Goal: Information Seeking & Learning: Compare options

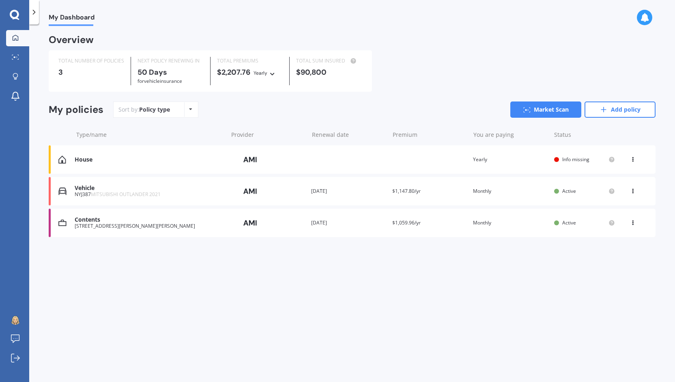
click at [375, 155] on div "House Provider Renewal date Premium You are paying Yearly Status Info missing V…" at bounding box center [352, 159] width 607 height 28
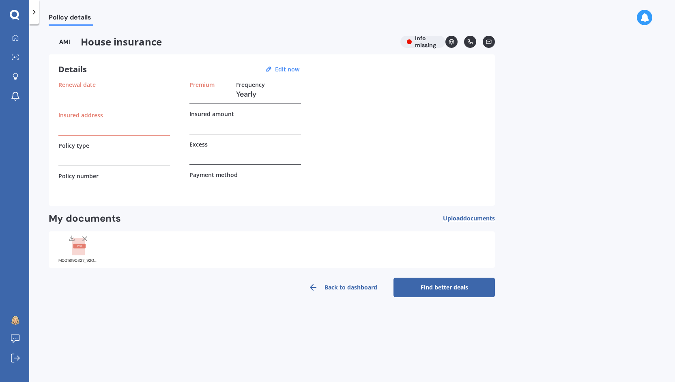
click at [81, 95] on h3 at bounding box center [114, 94] width 112 height 12
click at [291, 69] on u "Edit now" at bounding box center [287, 69] width 24 height 8
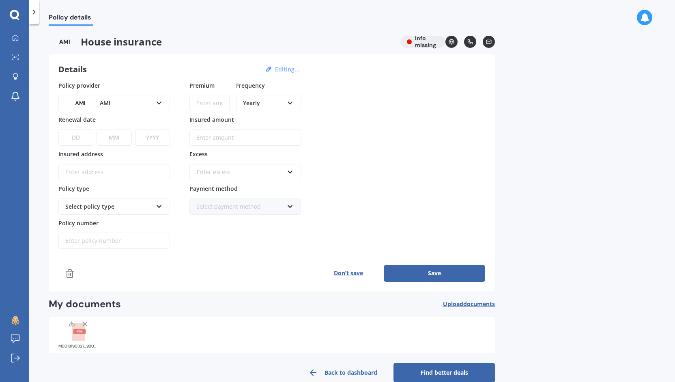
click at [74, 134] on select "DD 01 02 03 04 05 06 07 08 09 10 11 12 13 14 15 16 17 18 19 20 21 22 23 24 25 2…" at bounding box center [75, 137] width 35 height 16
select select "23"
click at [58, 129] on select "DD 01 02 03 04 05 06 07 08 09 10 11 12 13 14 15 16 17 18 19 20 21 22 23 24 25 2…" at bounding box center [75, 137] width 35 height 16
click at [121, 140] on select "MM 01 02 03 04 05 06 07 08 09 10 11 12" at bounding box center [114, 137] width 35 height 16
select select "11"
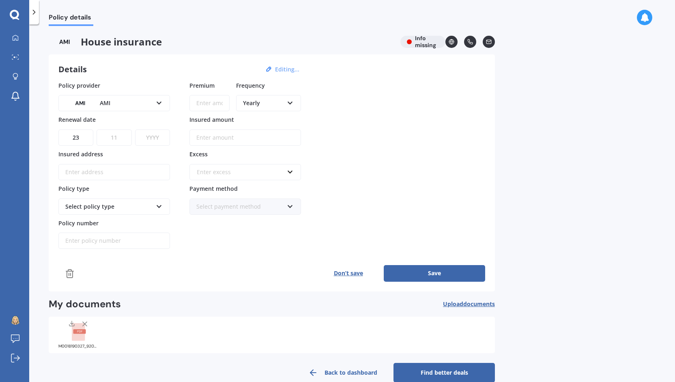
click at [97, 129] on select "MM 01 02 03 04 05 06 07 08 09 10 11 12" at bounding box center [114, 137] width 35 height 16
click at [158, 139] on select "YYYY 2027 2026 2025 2024 2023 2022 2021 2020 2019 2018 2017 2016 2015 2014 2013…" at bounding box center [152, 137] width 35 height 16
select select "2025"
click at [135, 129] on select "YYYY 2027 2026 2025 2024 2023 2022 2021 2020 2019 2018 2017 2016 2015 2014 2013…" at bounding box center [152, 137] width 35 height 16
click at [147, 174] on input "Insured address" at bounding box center [114, 172] width 112 height 16
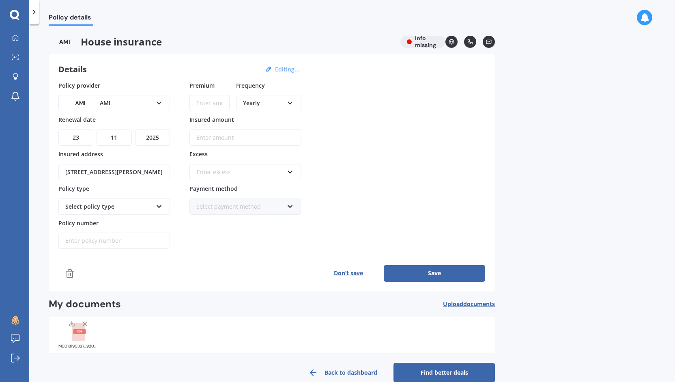
type input "[STREET_ADDRESS][PERSON_NAME]"
click at [151, 203] on div "Select policy type" at bounding box center [108, 206] width 87 height 9
click at [128, 246] on div "Home Plus" at bounding box center [114, 251] width 110 height 15
click at [99, 240] on input "Policy number" at bounding box center [114, 241] width 112 height 16
paste input "HOMA00387374"
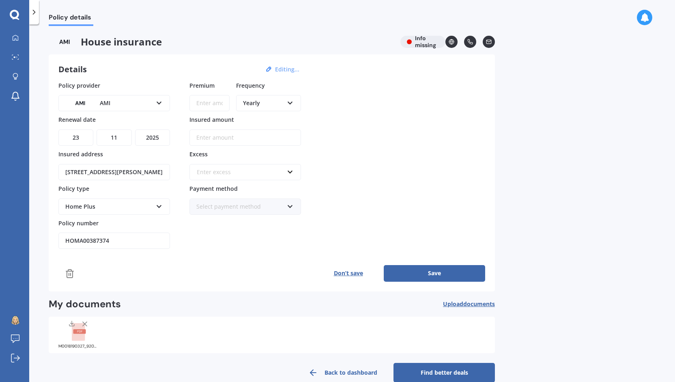
type input "HOMA00387374"
click at [214, 104] on input "Premium" at bounding box center [210, 103] width 40 height 16
type input "$227.01"
click at [257, 103] on div "Yearly" at bounding box center [263, 103] width 41 height 9
click at [263, 160] on span "Monthly" at bounding box center [255, 162] width 22 height 8
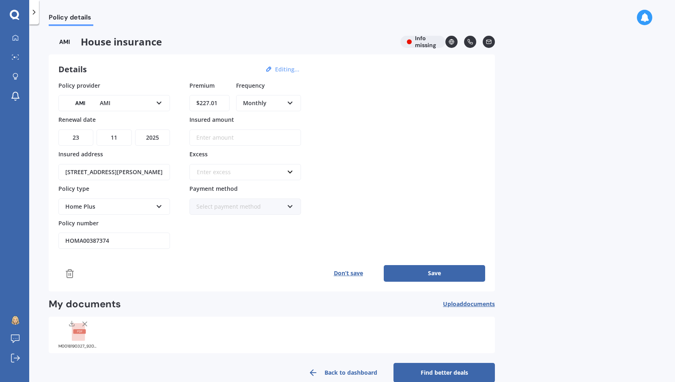
click at [233, 138] on input "Insured amount" at bounding box center [246, 137] width 112 height 16
type input "$768,800"
click at [249, 169] on div "Enter excess" at bounding box center [240, 172] width 87 height 9
type input "750"
click at [235, 188] on div "$ 750" at bounding box center [245, 187] width 111 height 15
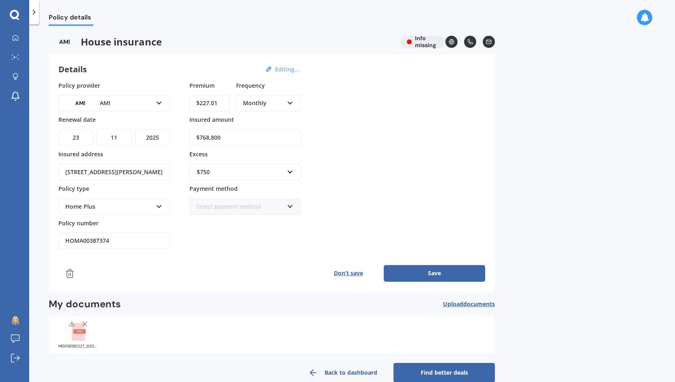
click at [425, 268] on button "Save" at bounding box center [434, 273] width 101 height 16
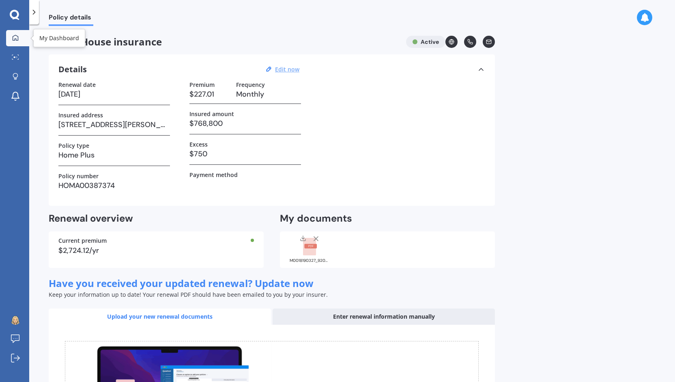
click at [14, 39] on icon at bounding box center [15, 37] width 6 height 6
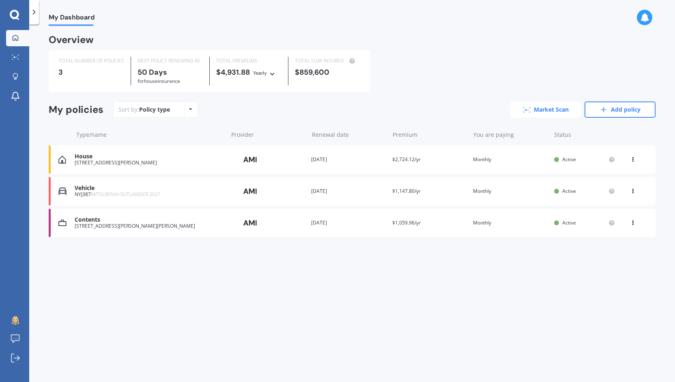
click at [539, 110] on link "Market Scan" at bounding box center [546, 109] width 71 height 16
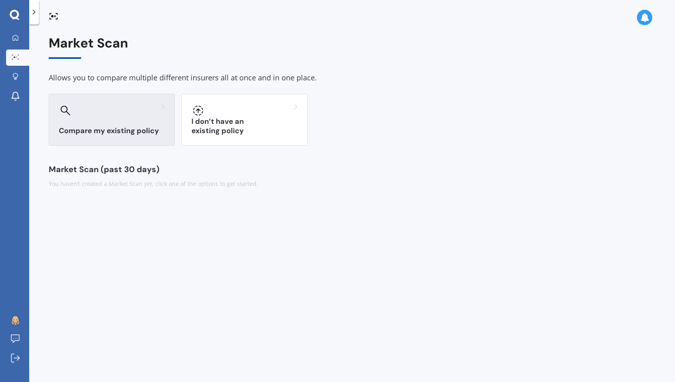
click at [144, 121] on div "Compare my existing policy" at bounding box center [112, 120] width 126 height 52
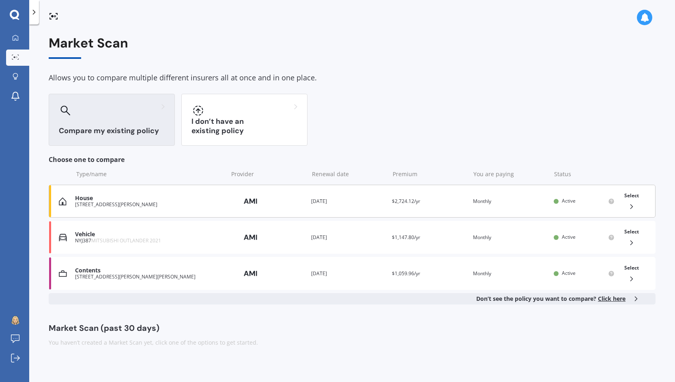
click at [466, 209] on div "House [STREET_ADDRESS][PERSON_NAME] Provider Renewal date [DATE] Premium $2,724…" at bounding box center [352, 201] width 607 height 33
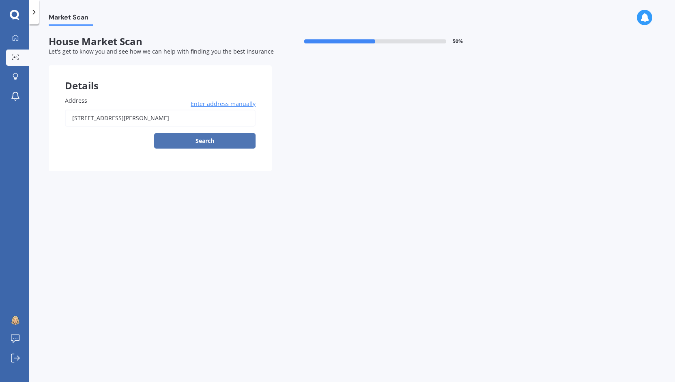
click at [196, 140] on button "Search" at bounding box center [204, 140] width 101 height 15
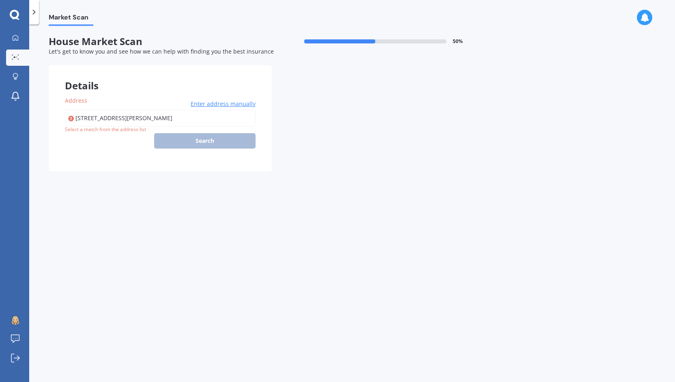
type input "[STREET_ADDRESS][PERSON_NAME]"
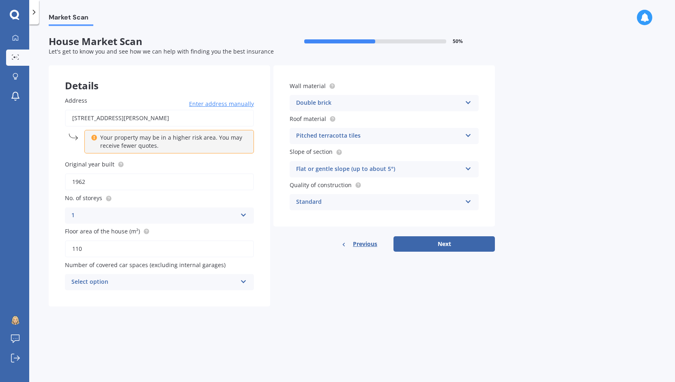
click at [185, 251] on input "110" at bounding box center [159, 248] width 189 height 17
type input "160"
click at [443, 206] on div "Standard" at bounding box center [379, 202] width 166 height 10
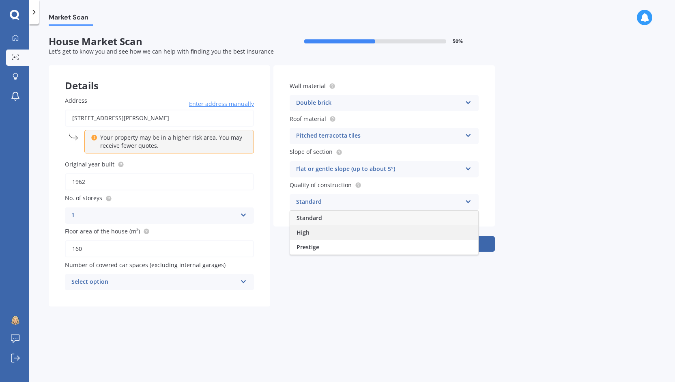
click at [427, 236] on div "High" at bounding box center [384, 232] width 188 height 15
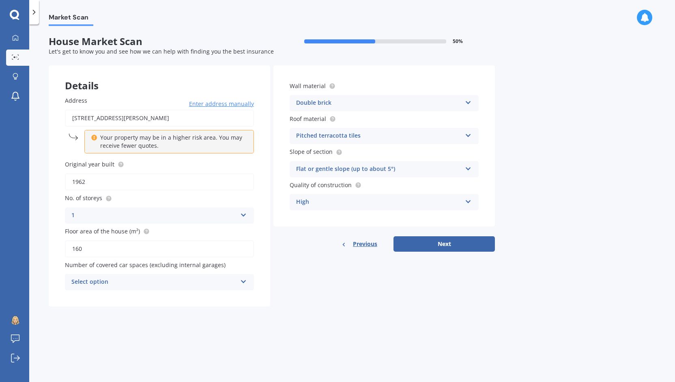
click at [455, 204] on div "High" at bounding box center [379, 202] width 166 height 10
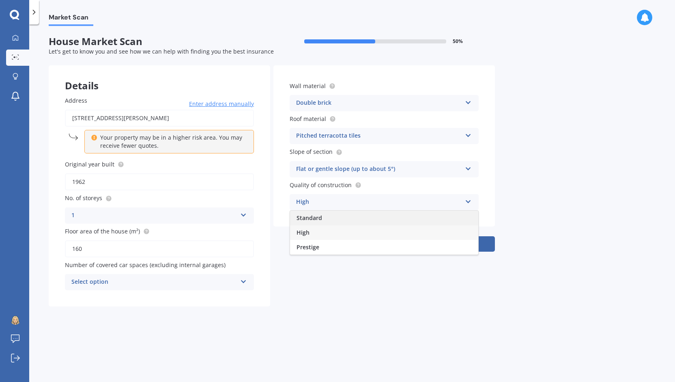
click at [430, 217] on div "Standard" at bounding box center [384, 218] width 188 height 15
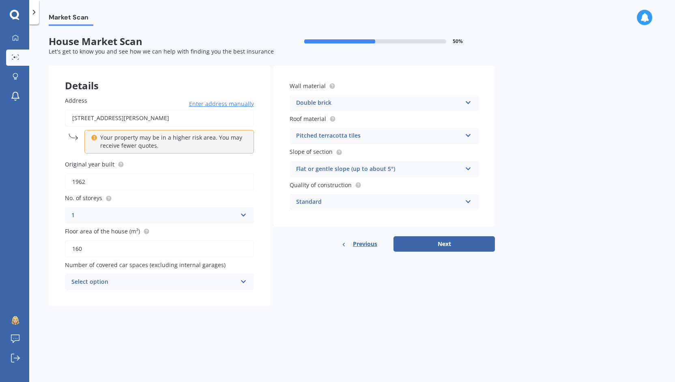
click at [214, 279] on div "Select option" at bounding box center [154, 282] width 166 height 10
click at [211, 304] on div "0" at bounding box center [159, 298] width 188 height 15
click at [444, 247] on button "Next" at bounding box center [444, 243] width 101 height 15
select select "09"
select select "10"
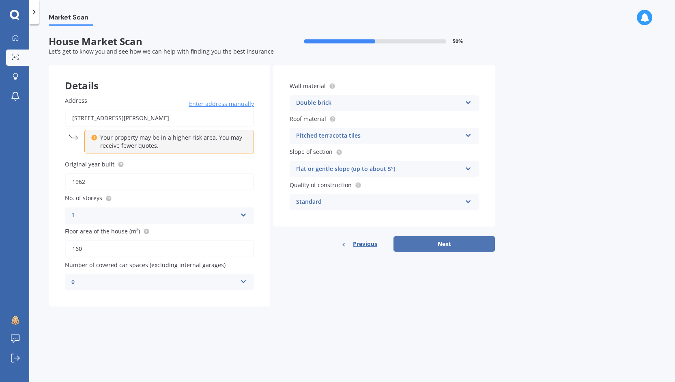
select select "1989"
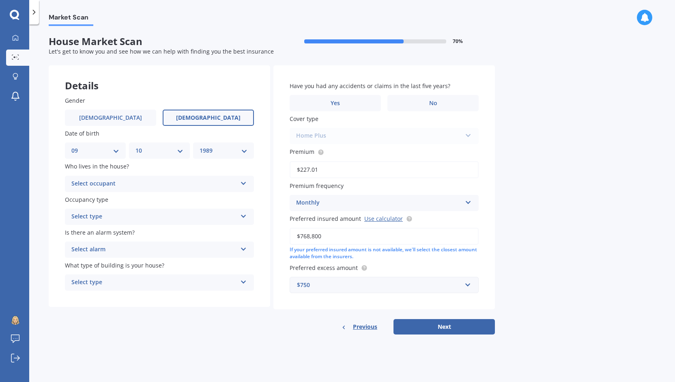
click at [169, 177] on div "Select occupant Owner Owner + Boarder" at bounding box center [159, 184] width 189 height 16
click at [162, 198] on div "Owner" at bounding box center [159, 199] width 188 height 15
click at [157, 220] on div "Select type" at bounding box center [154, 217] width 166 height 10
click at [154, 232] on div "Permanent" at bounding box center [159, 232] width 188 height 15
click at [153, 248] on div "Select alarm" at bounding box center [154, 250] width 166 height 10
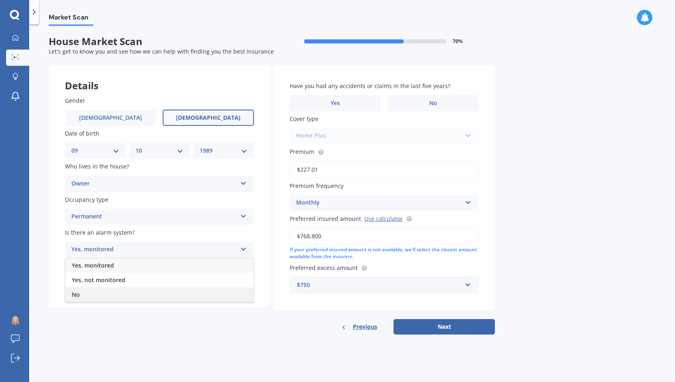
click at [140, 296] on div "No" at bounding box center [159, 294] width 188 height 15
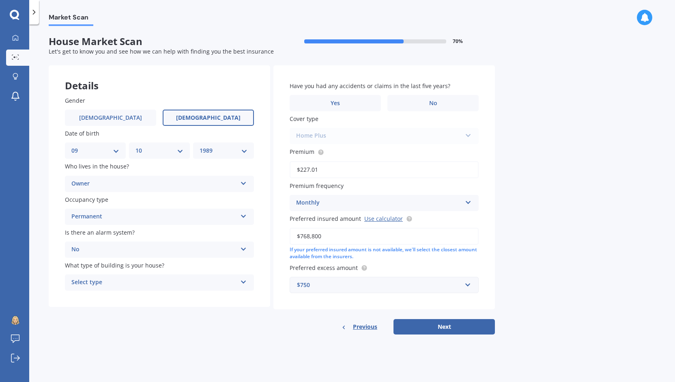
click at [157, 277] on div "Select type Freestanding Multi-unit (in a block of 6 or less) Multi-unit (in a …" at bounding box center [159, 282] width 189 height 16
click at [150, 299] on div "Freestanding" at bounding box center [159, 298] width 188 height 15
click at [358, 105] on label "Yes" at bounding box center [335, 103] width 91 height 16
click at [0, 0] on input "Yes" at bounding box center [0, 0] width 0 height 0
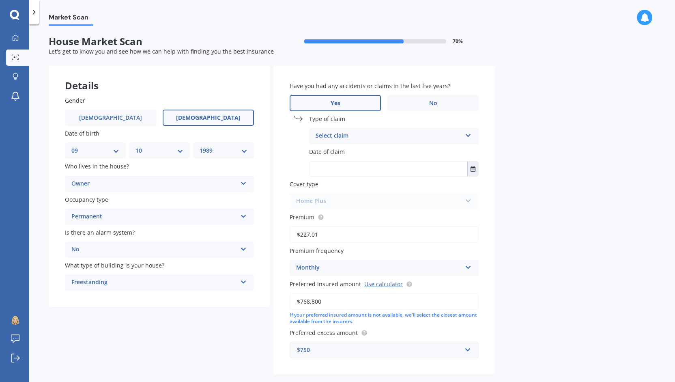
click at [364, 135] on div "Select claim" at bounding box center [389, 136] width 146 height 10
click at [368, 154] on span "Accidental damage" at bounding box center [342, 152] width 52 height 8
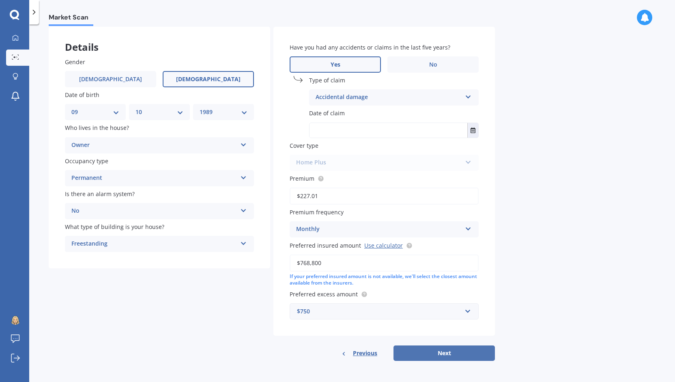
click at [440, 352] on button "Next" at bounding box center [444, 352] width 101 height 15
click at [357, 131] on input "text" at bounding box center [389, 130] width 158 height 15
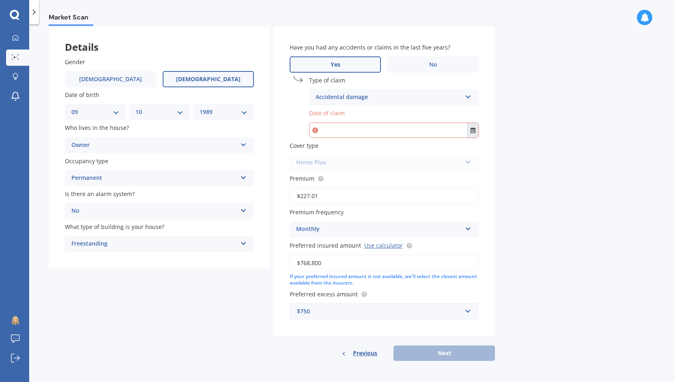
click at [476, 128] on button "Select date" at bounding box center [473, 130] width 11 height 15
click at [379, 149] on icon "Navigate back" at bounding box center [378, 151] width 4 height 6
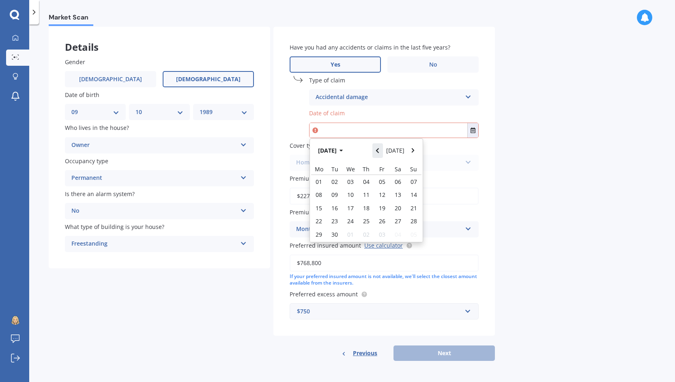
click at [379, 149] on icon "Navigate back" at bounding box center [378, 151] width 4 height 6
click at [363, 238] on div "31" at bounding box center [367, 234] width 16 height 13
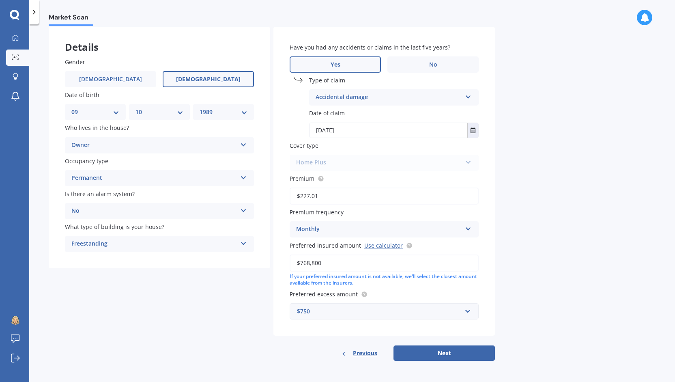
click at [349, 129] on input "[DATE]" at bounding box center [389, 130] width 158 height 15
click at [468, 131] on button "Select date" at bounding box center [473, 130] width 11 height 15
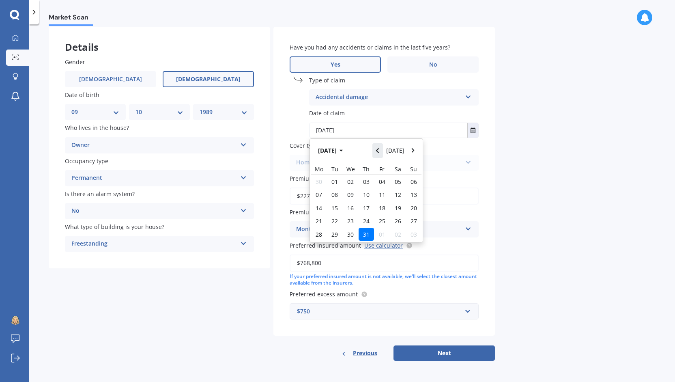
click at [379, 150] on icon "Navigate back" at bounding box center [378, 151] width 4 height 6
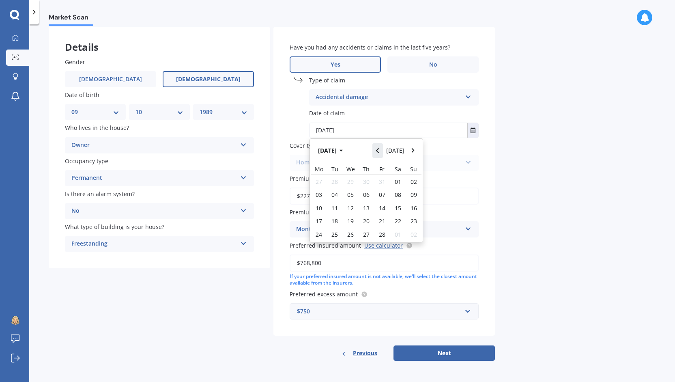
click at [379, 150] on icon "Navigate back" at bounding box center [378, 151] width 4 height 6
click at [333, 221] on span "21" at bounding box center [335, 221] width 6 height 8
type input "[DATE]"
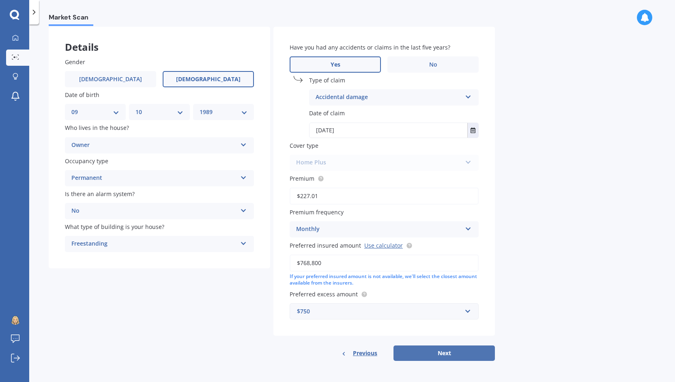
click at [453, 351] on button "Next" at bounding box center [444, 352] width 101 height 15
select select "09"
select select "10"
select select "1989"
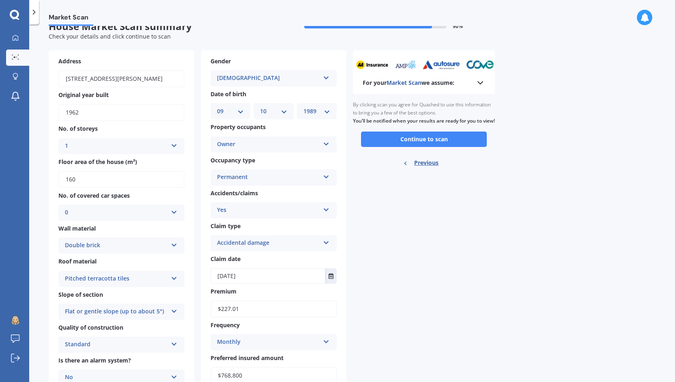
scroll to position [13, 0]
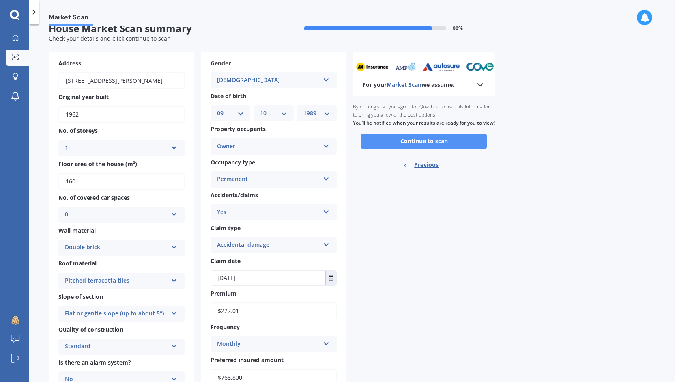
click at [420, 149] on button "Continue to scan" at bounding box center [424, 141] width 126 height 15
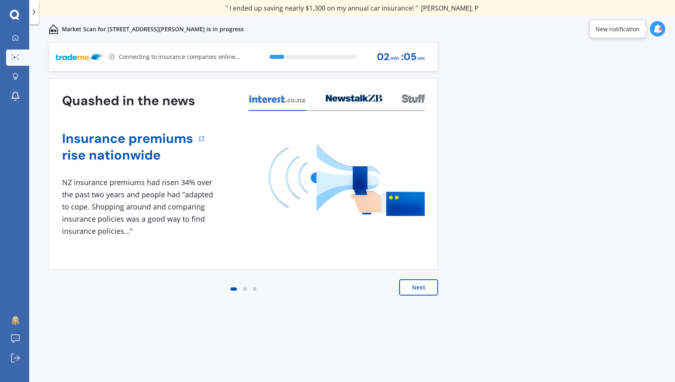
click at [422, 280] on button "Next" at bounding box center [418, 287] width 39 height 16
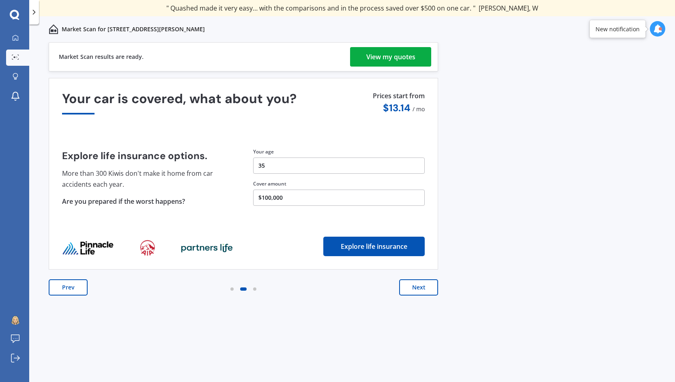
click at [394, 48] on div "View my quotes" at bounding box center [390, 56] width 49 height 19
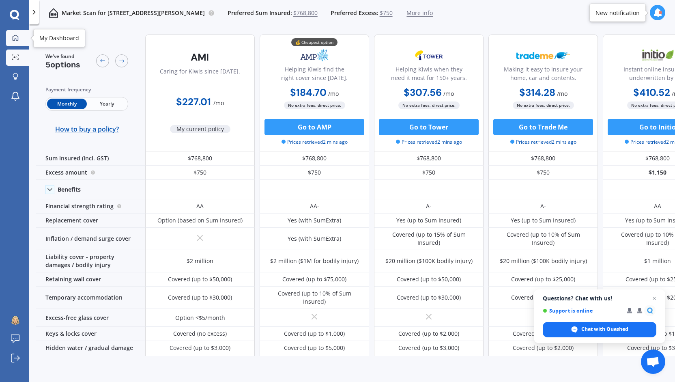
click at [19, 33] on link "My Dashboard" at bounding box center [17, 38] width 23 height 16
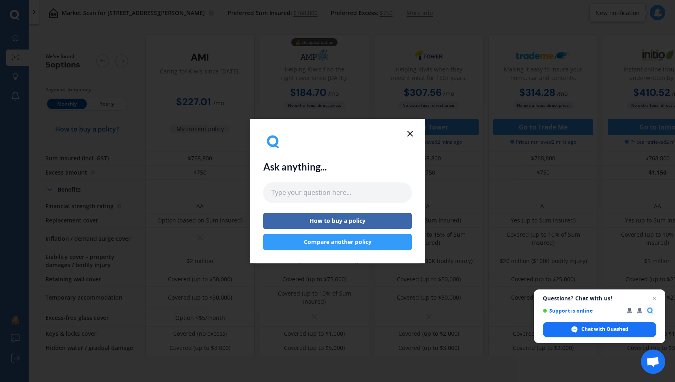
click at [345, 240] on button "Compare another policy" at bounding box center [337, 242] width 149 height 16
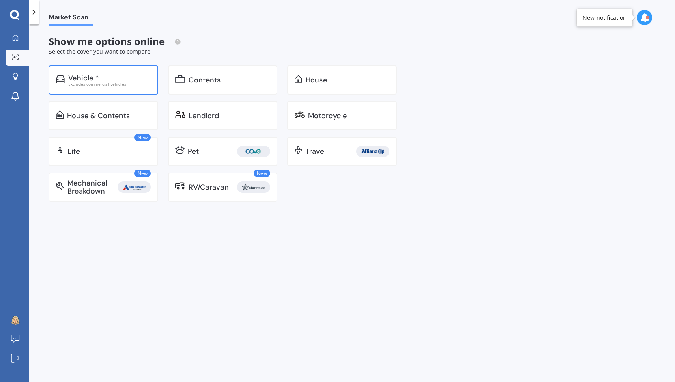
click at [110, 82] on div "Excludes commercial vehicles" at bounding box center [109, 84] width 83 height 4
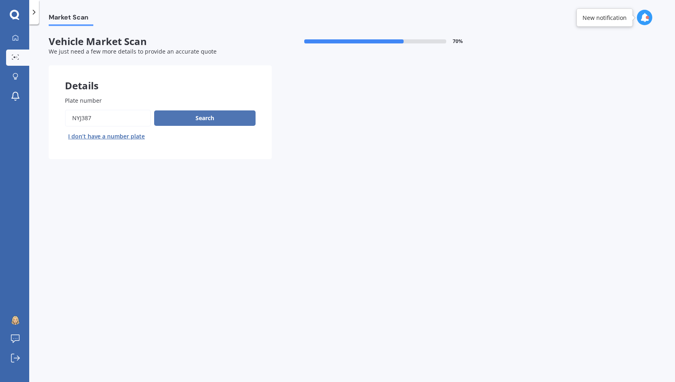
click at [202, 117] on button "Search" at bounding box center [204, 117] width 101 height 15
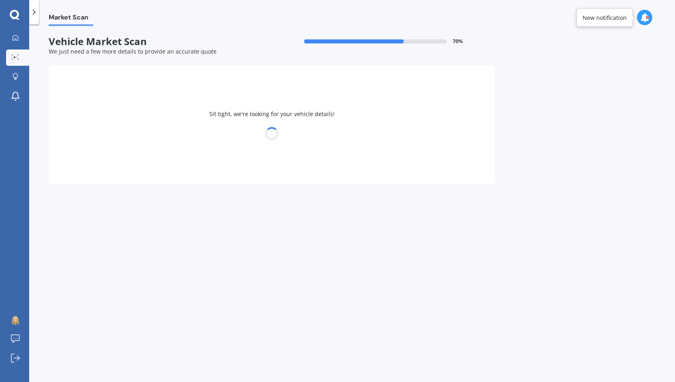
select select "MITSUBISHI"
select select "OUTLANDER"
select select "09"
select select "10"
select select "1989"
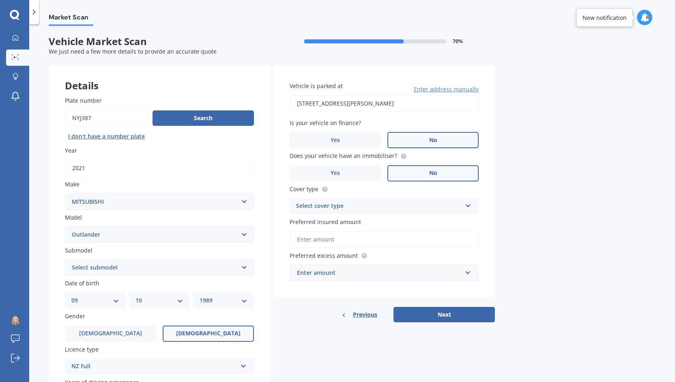
click at [355, 209] on div "Select cover type" at bounding box center [379, 206] width 166 height 10
click at [347, 224] on div "Comprehensive" at bounding box center [384, 222] width 188 height 15
click at [347, 235] on input "Preferred insured amount" at bounding box center [384, 239] width 189 height 17
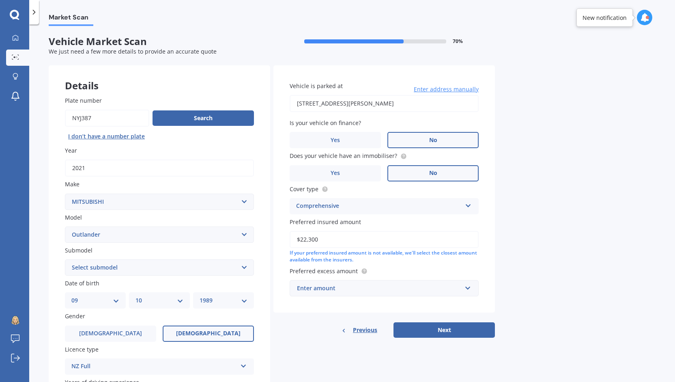
type input "$22,300"
click at [436, 290] on div "Enter amount" at bounding box center [379, 288] width 165 height 9
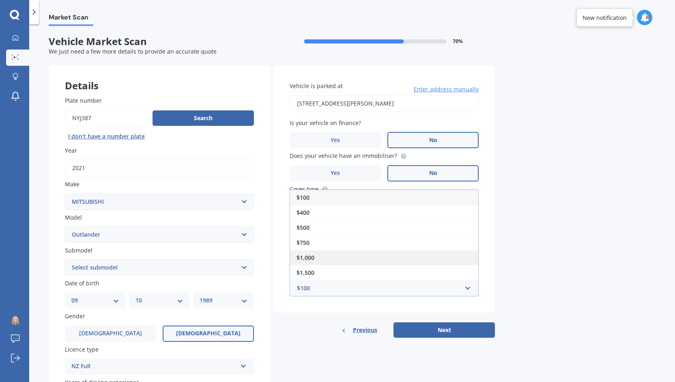
click at [430, 255] on div "$1,000" at bounding box center [384, 257] width 188 height 15
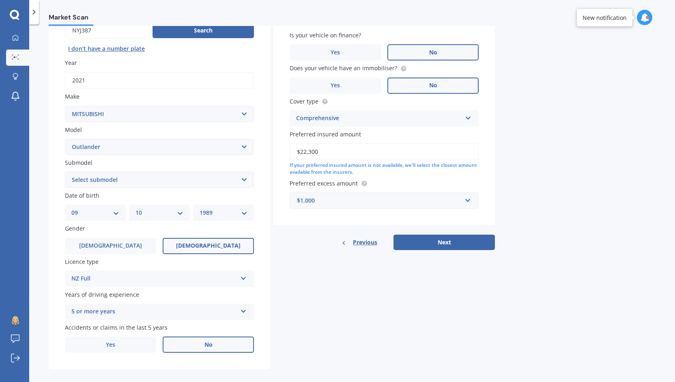
scroll to position [88, 0]
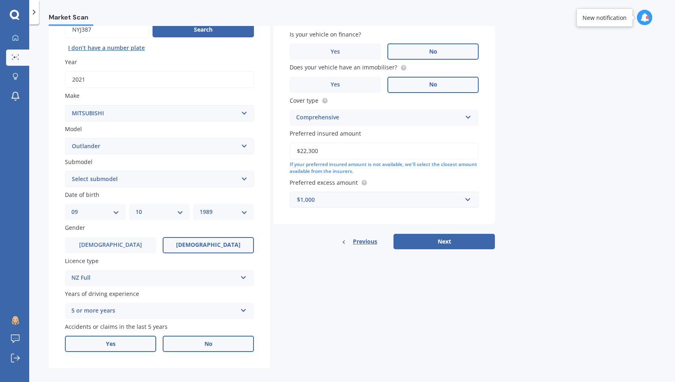
click at [108, 347] on span "Yes" at bounding box center [111, 344] width 10 height 7
click at [0, 0] on input "Yes" at bounding box center [0, 0] width 0 height 0
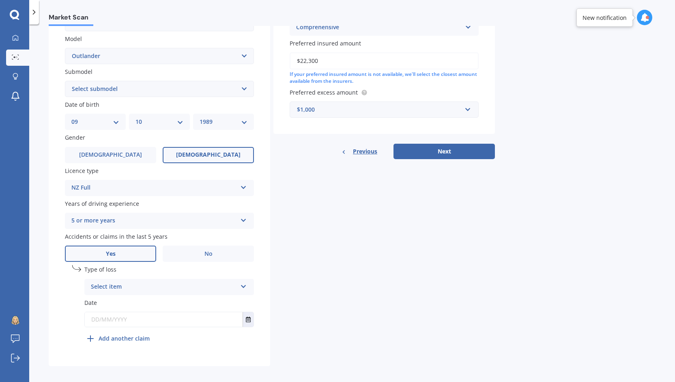
scroll to position [179, 0]
click at [197, 288] on div "Select item" at bounding box center [164, 287] width 146 height 10
click at [214, 223] on div "5 or more years" at bounding box center [154, 221] width 166 height 10
click at [272, 218] on div "Details Plate number Search I don’t have a number plate Year [DATE] Make Select…" at bounding box center [272, 126] width 446 height 479
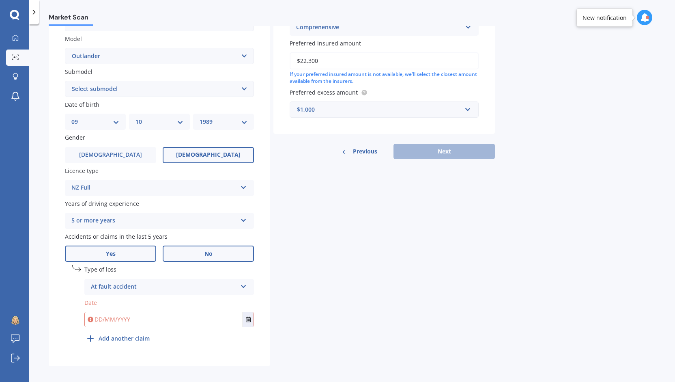
click at [191, 249] on label "No" at bounding box center [208, 254] width 91 height 16
click at [0, 0] on input "No" at bounding box center [0, 0] width 0 height 0
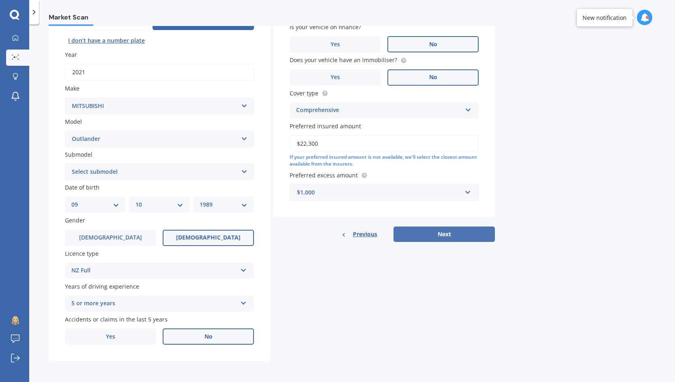
click at [432, 233] on button "Next" at bounding box center [444, 233] width 101 height 15
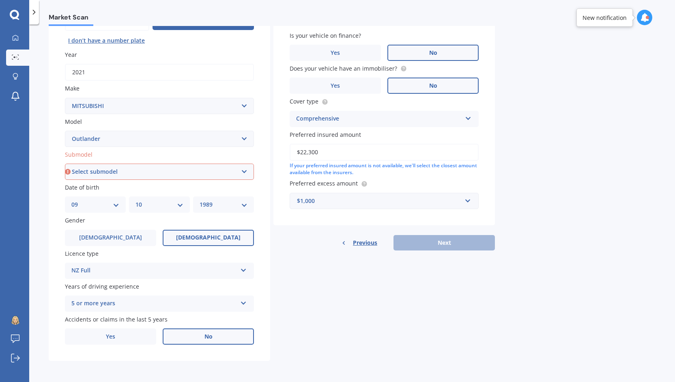
click at [234, 173] on select "Select submodel (All other) 2.4 Litre Station Wagon 3.0 Litre AWD 3.0 VRX Auto …" at bounding box center [159, 172] width 189 height 16
click at [328, 350] on div "Details Plate number Search I don’t have a number plate Year [DATE] Make Select…" at bounding box center [272, 166] width 446 height 392
click at [136, 172] on select "Select submodel (All other) 2.4 Litre Station Wagon 3.0 Litre AWD 3.0 VRX Auto …" at bounding box center [159, 172] width 189 height 16
select select "(ALL OTHER)"
click at [65, 164] on select "Select submodel (All other) 2.4 Litre Station Wagon 3.0 Litre AWD 3.0 VRX Auto …" at bounding box center [159, 172] width 189 height 16
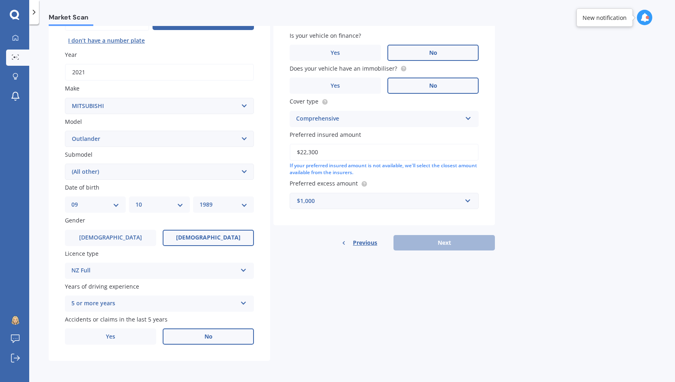
scroll to position [55, 0]
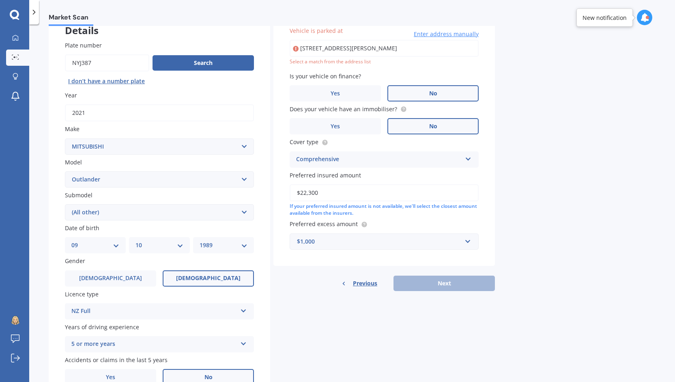
type input "[STREET_ADDRESS][PERSON_NAME]"
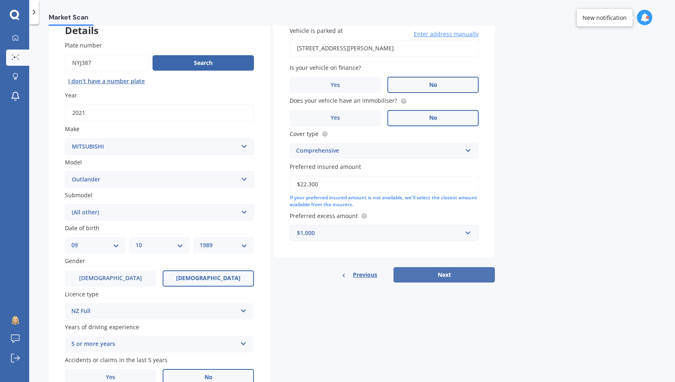
click at [452, 276] on button "Next" at bounding box center [444, 274] width 101 height 15
select select "09"
select select "10"
select select "1989"
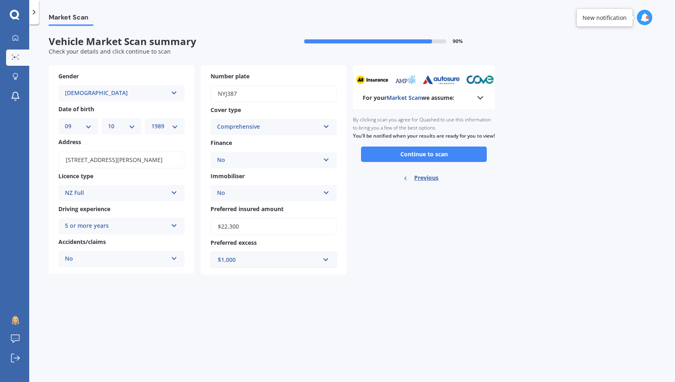
scroll to position [0, 0]
click at [436, 162] on button "Continue to scan" at bounding box center [424, 154] width 126 height 15
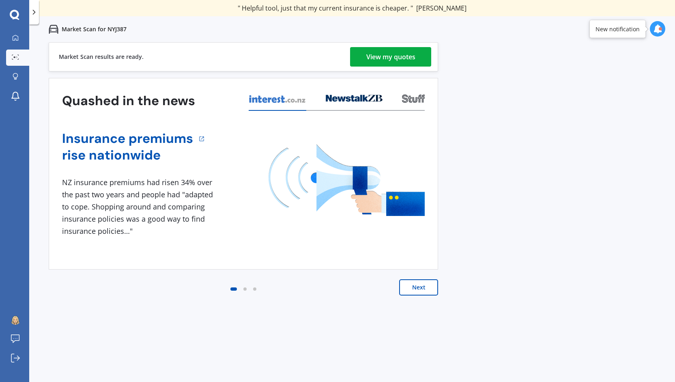
click at [395, 55] on div "View my quotes" at bounding box center [390, 56] width 49 height 19
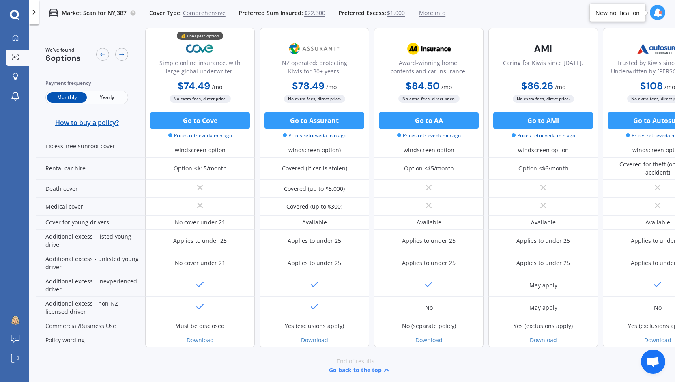
scroll to position [351, 0]
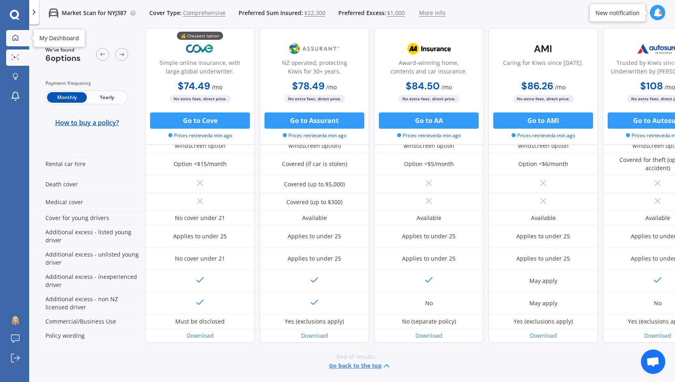
click at [18, 39] on icon at bounding box center [16, 37] width 6 height 6
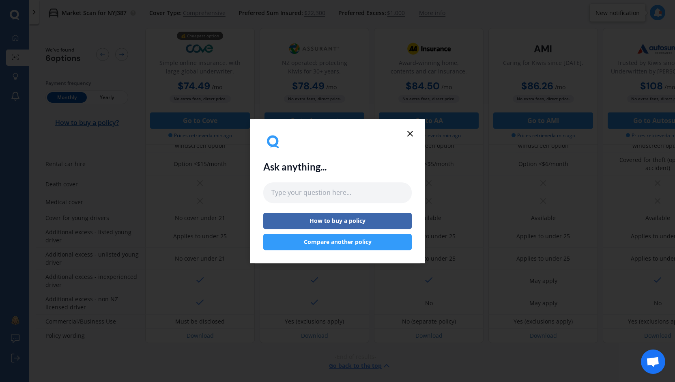
click at [338, 245] on button "Compare another policy" at bounding box center [337, 242] width 149 height 16
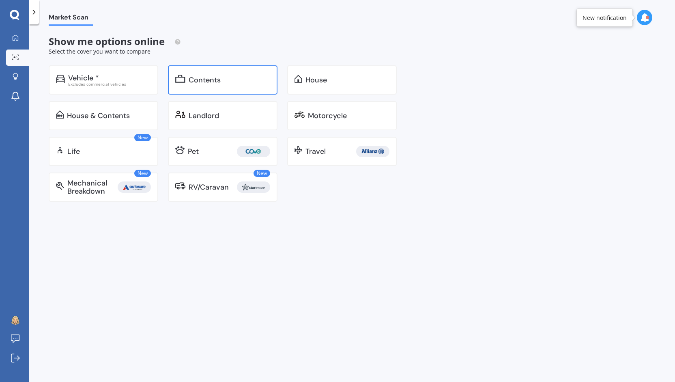
click at [218, 79] on div "Contents" at bounding box center [205, 80] width 32 height 8
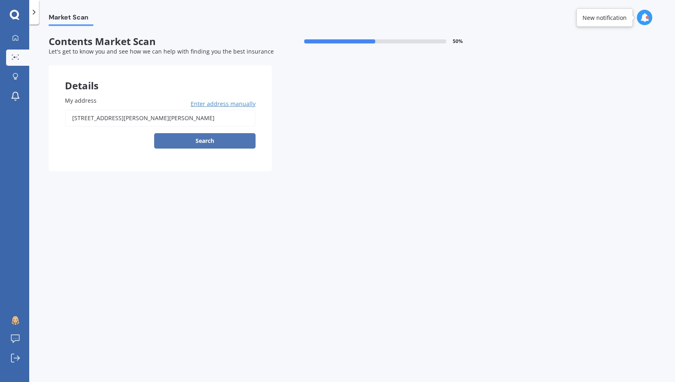
click at [197, 140] on button "Search" at bounding box center [204, 140] width 101 height 15
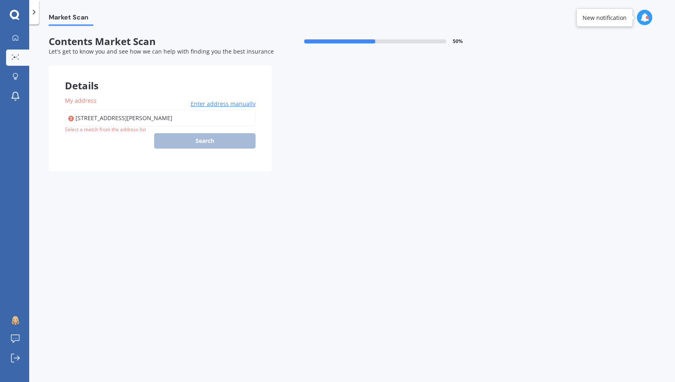
type input "[STREET_ADDRESS][PERSON_NAME]"
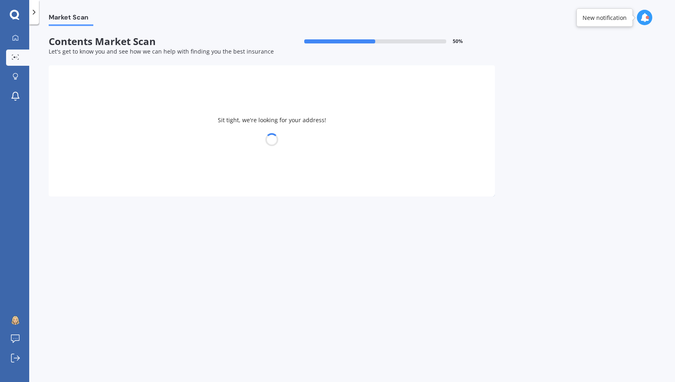
select select "09"
select select "10"
select select "1989"
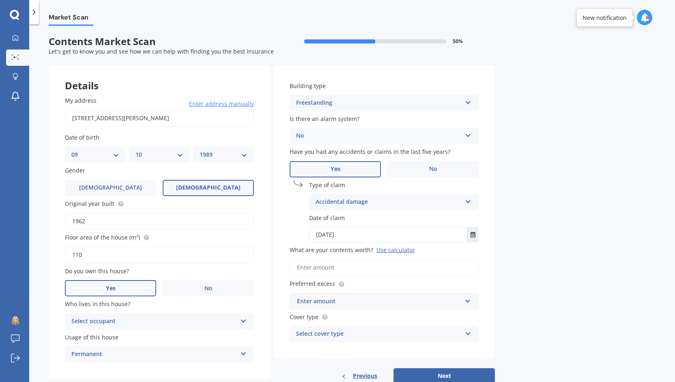
click at [226, 324] on div "Select occupant" at bounding box center [154, 322] width 166 height 10
click at [168, 335] on div "Owner" at bounding box center [159, 337] width 188 height 15
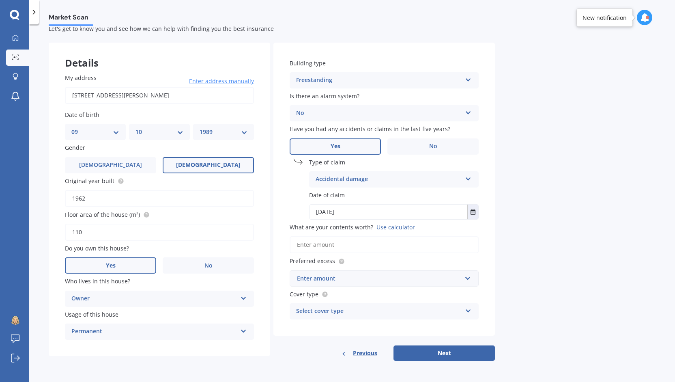
click at [366, 245] on input "What are your contents worth? Use calculator" at bounding box center [384, 244] width 189 height 17
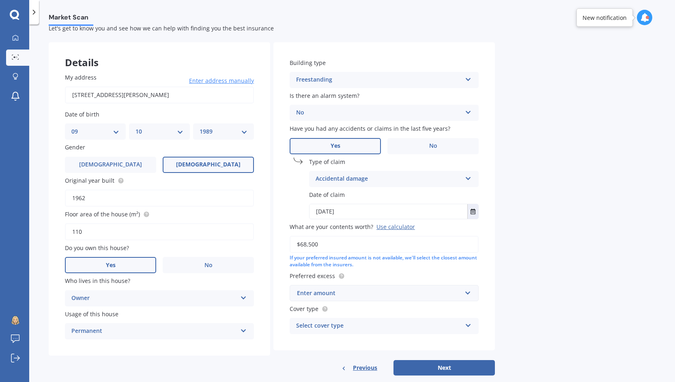
type input "$68,500"
click at [324, 292] on div "Enter amount" at bounding box center [379, 293] width 165 height 9
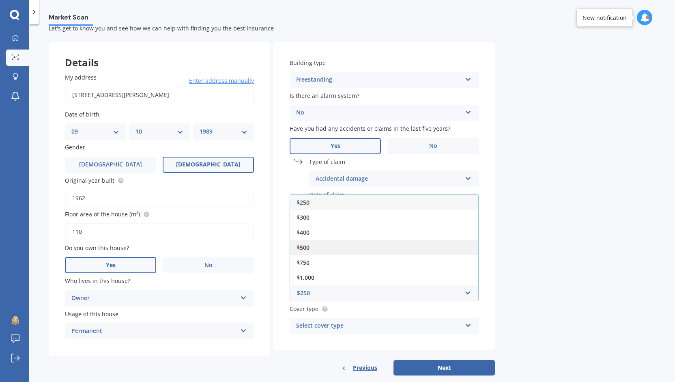
click at [323, 244] on div "$500" at bounding box center [384, 247] width 188 height 15
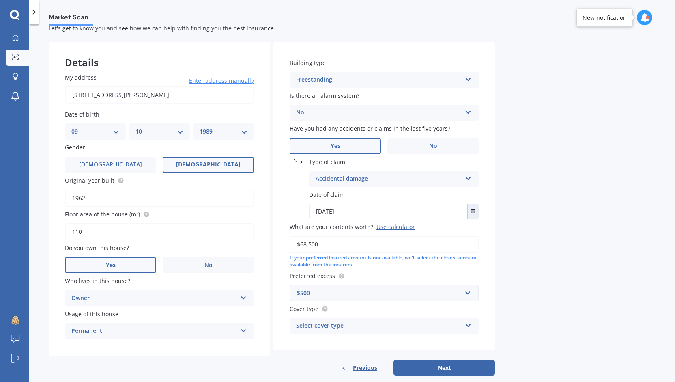
click at [333, 325] on div "Select cover type" at bounding box center [379, 326] width 166 height 10
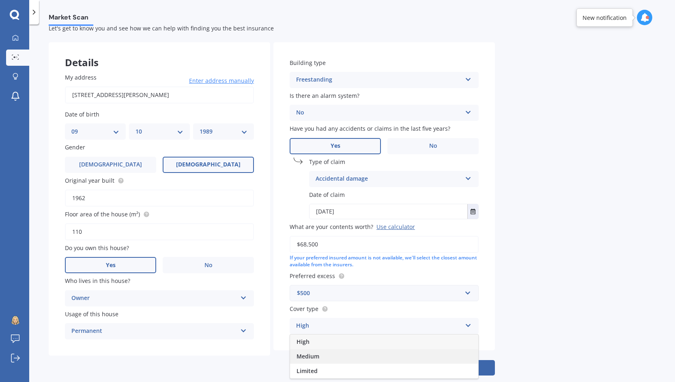
click at [325, 354] on div "Medium" at bounding box center [384, 356] width 188 height 15
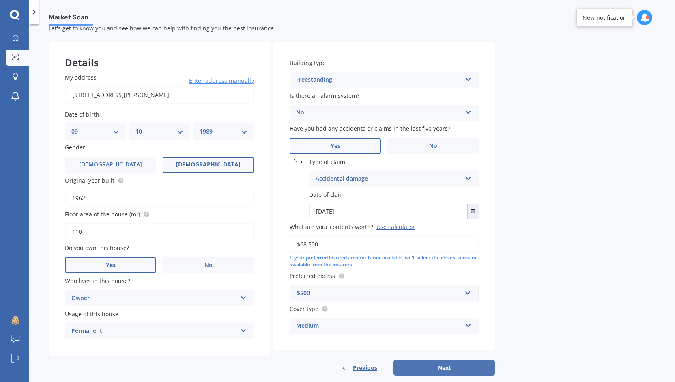
click at [440, 368] on button "Next" at bounding box center [444, 367] width 101 height 15
select select "09"
select select "10"
select select "1989"
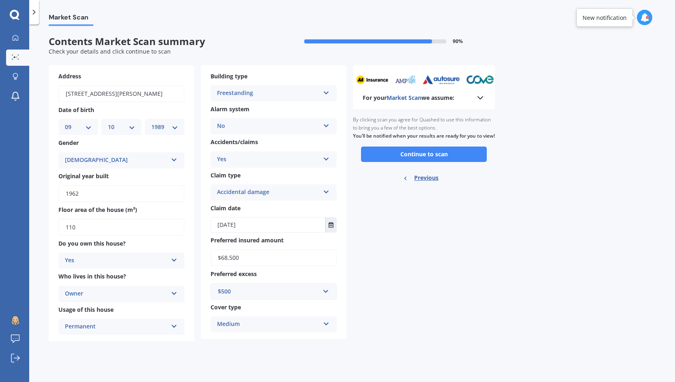
scroll to position [0, 0]
click at [71, 226] on input "110" at bounding box center [121, 227] width 126 height 17
type input "160"
click at [414, 239] on div "For your Market Scan we assume: Ready to go By clicking scan you agree for Quas…" at bounding box center [424, 203] width 142 height 276
click at [425, 162] on button "Continue to scan" at bounding box center [424, 154] width 126 height 15
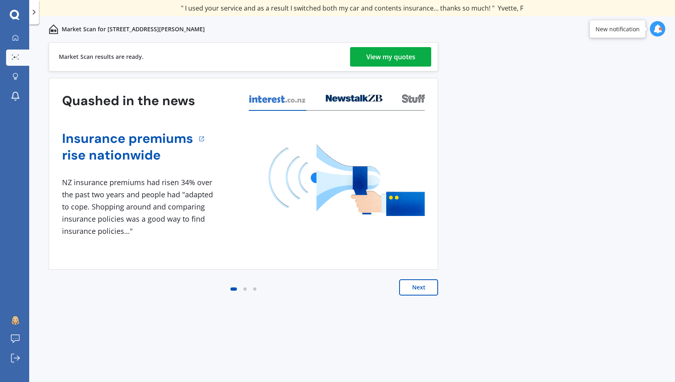
click at [380, 52] on div "View my quotes" at bounding box center [390, 56] width 49 height 19
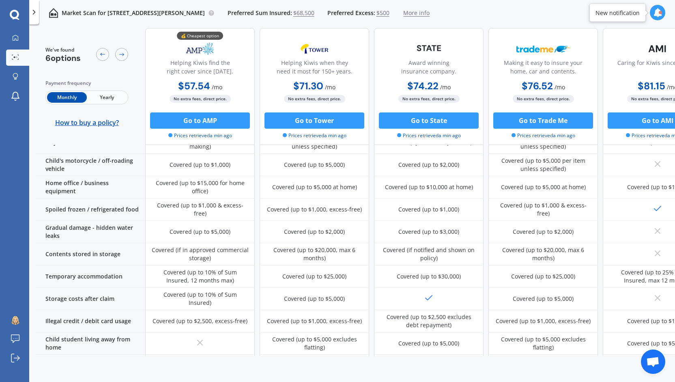
scroll to position [408, 0]
click at [15, 40] on icon at bounding box center [15, 37] width 6 height 6
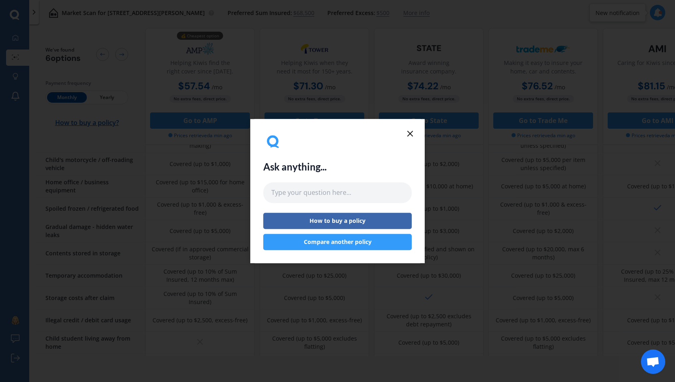
click at [408, 133] on icon at bounding box center [410, 134] width 10 height 10
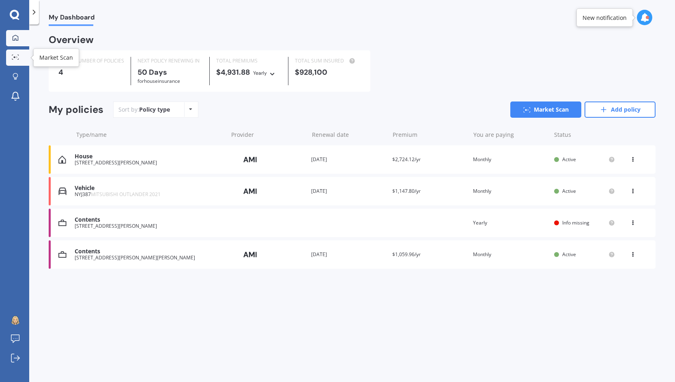
click at [18, 58] on icon at bounding box center [15, 56] width 7 height 5
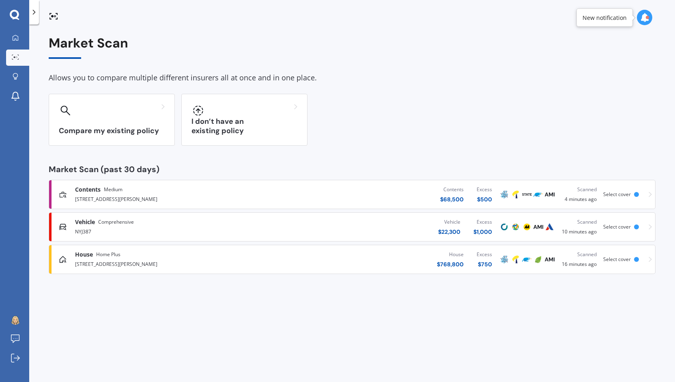
click at [144, 256] on div "House Home Plus" at bounding box center [177, 254] width 204 height 8
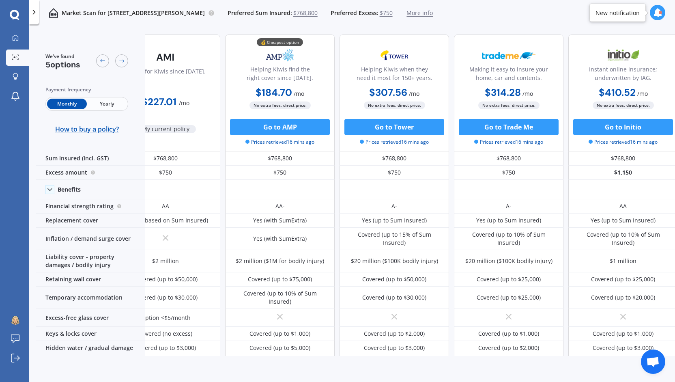
scroll to position [0, 28]
